Goal: Task Accomplishment & Management: Use online tool/utility

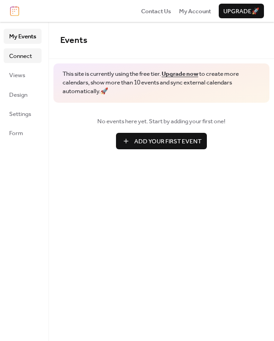
click at [25, 59] on span "Connect" at bounding box center [20, 56] width 23 height 9
click at [21, 114] on span "Settings" at bounding box center [20, 114] width 22 height 9
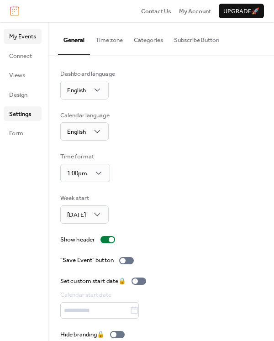
click at [20, 38] on span "My Events" at bounding box center [22, 36] width 27 height 9
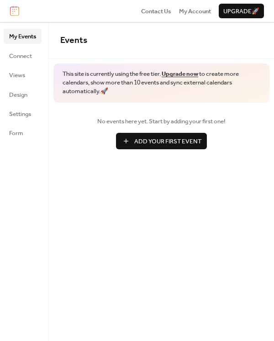
click at [165, 145] on span "Add Your First Event" at bounding box center [167, 141] width 67 height 9
